Goal: Information Seeking & Learning: Learn about a topic

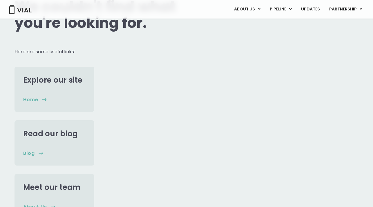
scroll to position [90, 0]
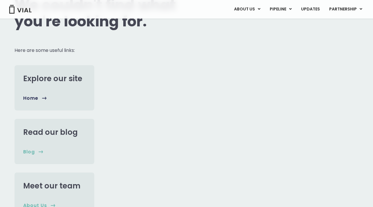
click at [74, 84] on link "Explore our site" at bounding box center [52, 78] width 59 height 10
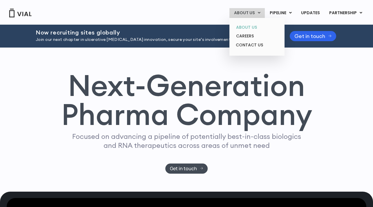
click at [248, 28] on link "ABOUT US" at bounding box center [257, 27] width 51 height 9
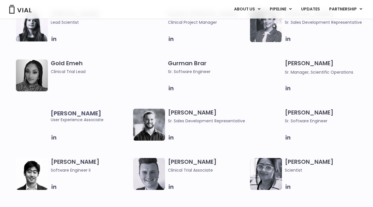
scroll to position [577, 0]
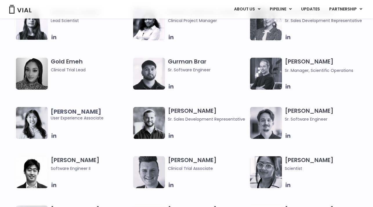
click at [63, 160] on h3 "Jason Zhang Software Engineer II" at bounding box center [91, 163] width 80 height 15
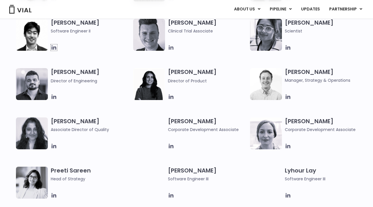
scroll to position [716, 0]
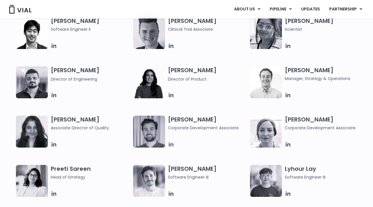
click at [172, 145] on icon at bounding box center [171, 144] width 5 height 5
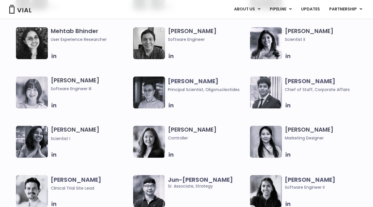
scroll to position [953, 0]
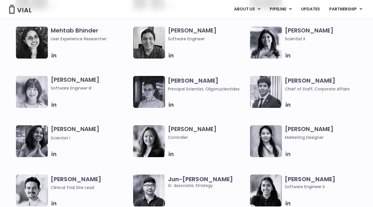
click at [288, 154] on icon at bounding box center [288, 154] width 5 height 5
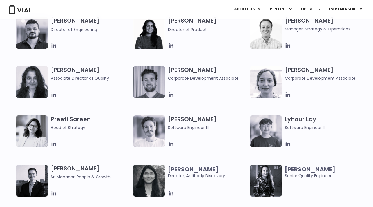
scroll to position [753, 0]
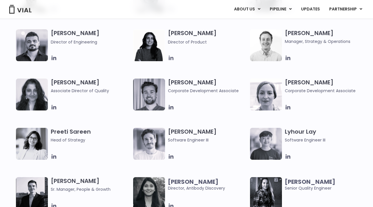
click at [168, 55] on icon at bounding box center [171, 58] width 6 height 6
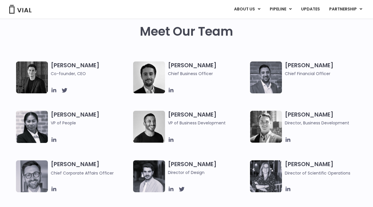
scroll to position [277, 0]
click at [172, 91] on icon at bounding box center [171, 90] width 6 height 6
click at [66, 65] on h3 "Simon Burns Co-founder, CEO" at bounding box center [91, 69] width 80 height 15
click at [54, 91] on icon at bounding box center [54, 90] width 5 height 5
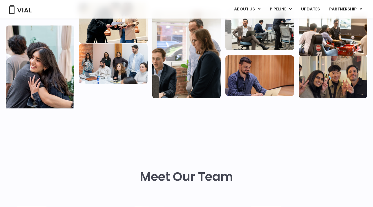
scroll to position [73, 0]
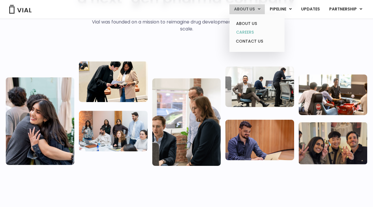
click at [250, 34] on link "CAREERS" at bounding box center [257, 32] width 51 height 9
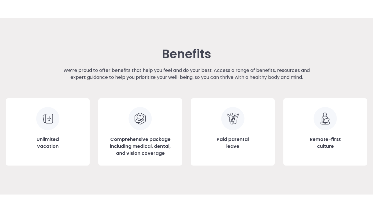
scroll to position [609, 0]
click at [233, 141] on h3 "Paid parental leave" at bounding box center [233, 143] width 32 height 14
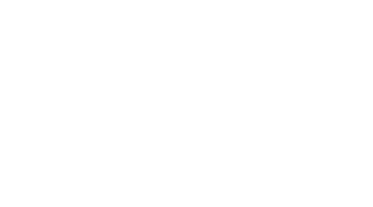
scroll to position [930, 0]
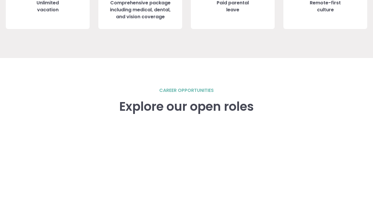
click at [195, 91] on h2 "career opportunities" at bounding box center [186, 90] width 55 height 7
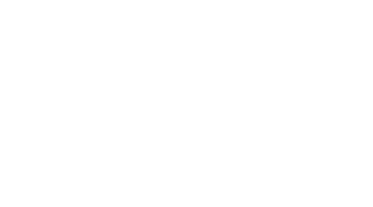
scroll to position [867, 0]
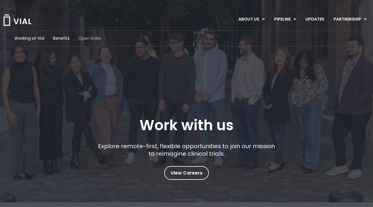
click at [87, 40] on span "Open Roles" at bounding box center [89, 38] width 23 height 6
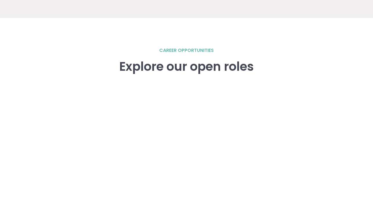
scroll to position [803, 0]
